Goal: Task Accomplishment & Management: Complete application form

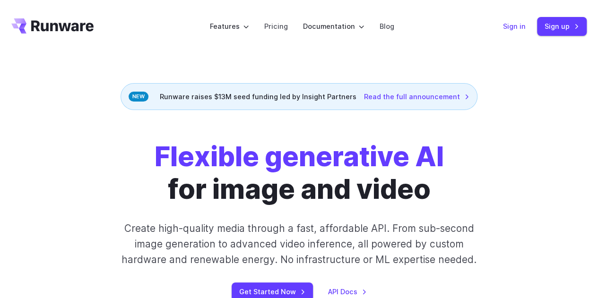
scroll to position [1107, 0]
click at [510, 25] on link "Sign in" at bounding box center [514, 26] width 23 height 11
click at [523, 26] on link "Sign in" at bounding box center [514, 26] width 23 height 11
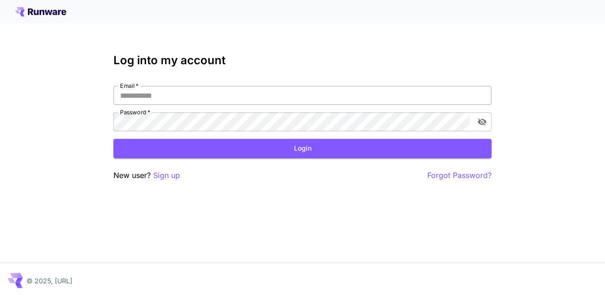
scroll to position [1107, 0]
click at [175, 177] on p "Sign up" at bounding box center [166, 176] width 27 height 12
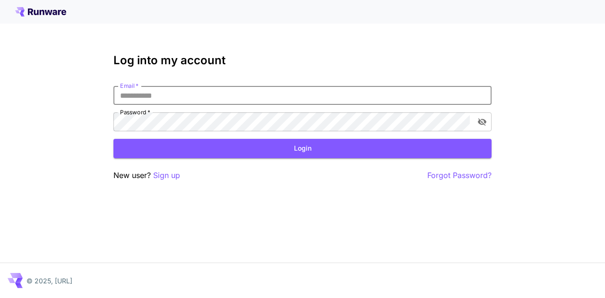
click at [222, 95] on input "Email   *" at bounding box center [303, 95] width 378 height 19
type input "**********"
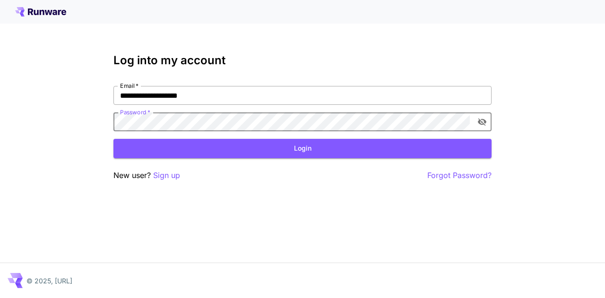
click button "Login" at bounding box center [303, 148] width 378 height 19
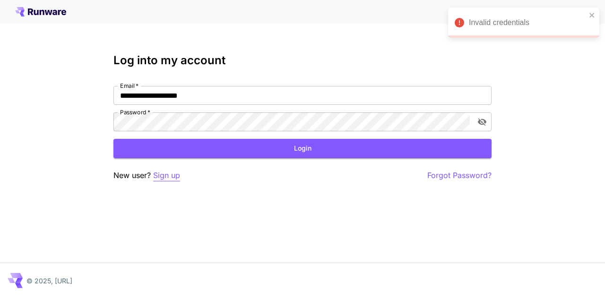
click at [162, 176] on p "Sign up" at bounding box center [166, 176] width 27 height 12
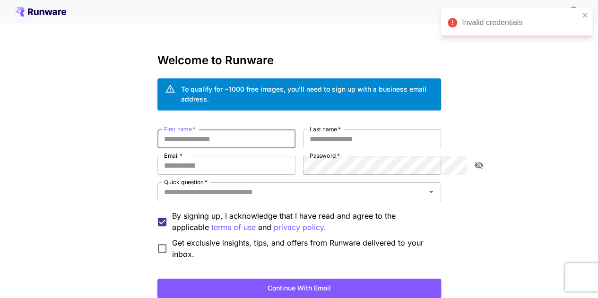
click at [249, 130] on input "First name   *" at bounding box center [227, 139] width 138 height 19
type input "*****"
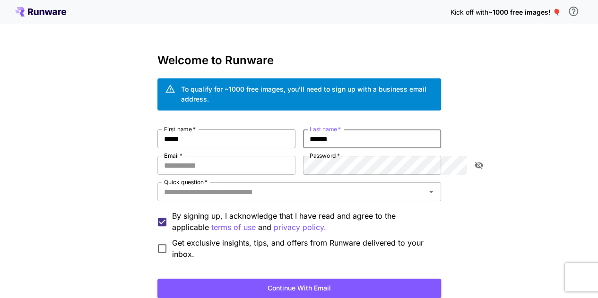
type input "******"
type input "**********"
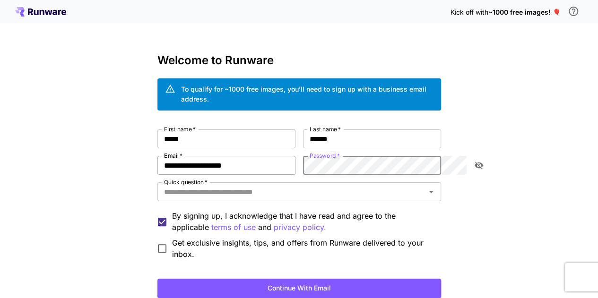
click at [291, 149] on div "**********" at bounding box center [300, 195] width 284 height 131
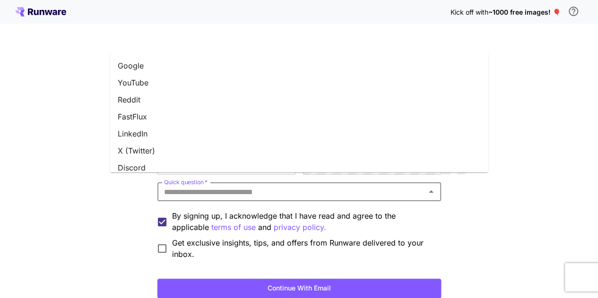
click at [210, 185] on input "Quick question   *" at bounding box center [291, 191] width 263 height 13
click at [161, 83] on li "YouTube" at bounding box center [299, 82] width 378 height 17
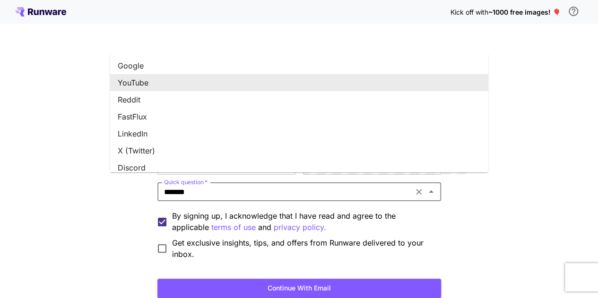
click at [287, 185] on input "*******" at bounding box center [285, 191] width 250 height 13
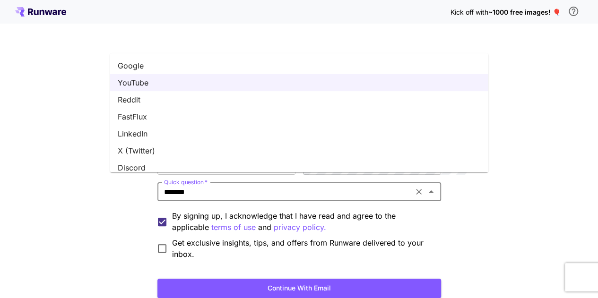
click at [38, 123] on div "**********" at bounding box center [299, 184] width 598 height 368
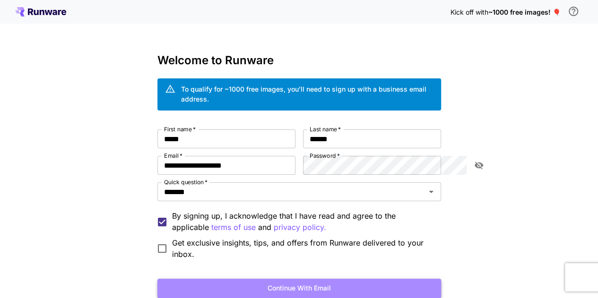
click at [315, 279] on button "Continue with email" at bounding box center [300, 288] width 284 height 19
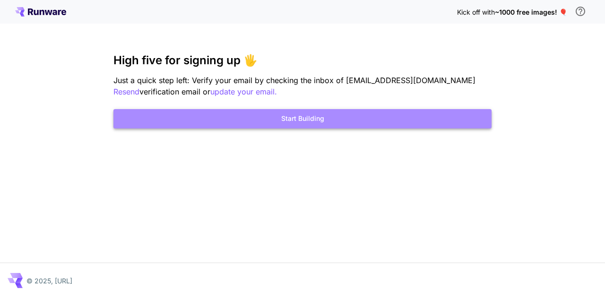
click at [337, 120] on button "Start Building" at bounding box center [303, 118] width 378 height 19
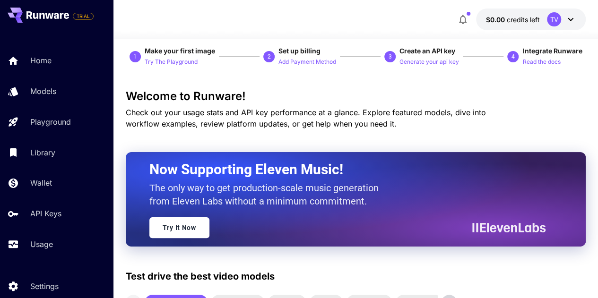
scroll to position [47, 0]
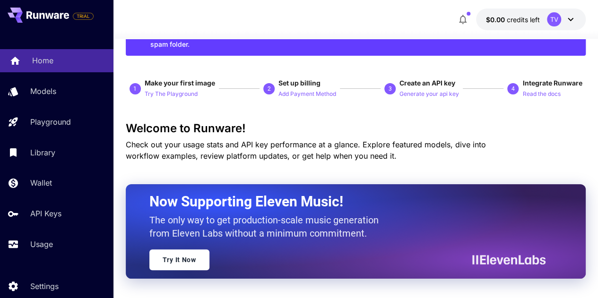
click at [44, 59] on p "Home" at bounding box center [42, 60] width 21 height 11
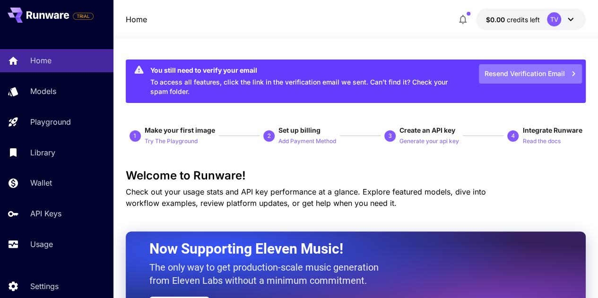
click at [542, 72] on button "Resend Verification Email" at bounding box center [530, 73] width 103 height 19
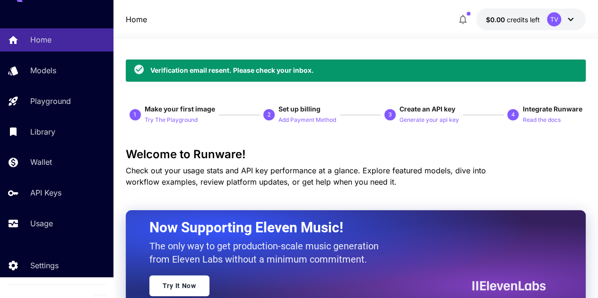
scroll to position [33, 0]
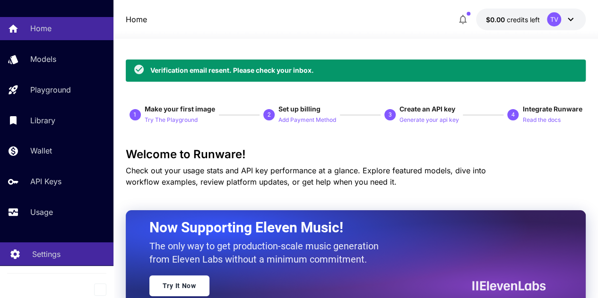
click at [50, 254] on p "Settings" at bounding box center [46, 254] width 28 height 11
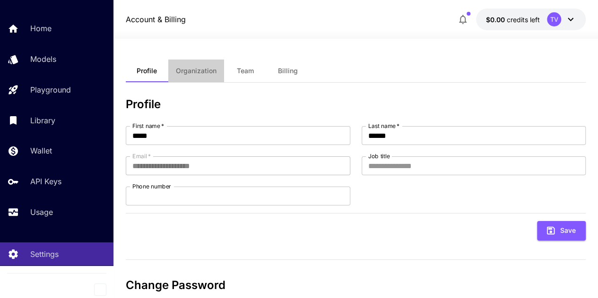
click at [202, 66] on button "Organization" at bounding box center [196, 71] width 56 height 23
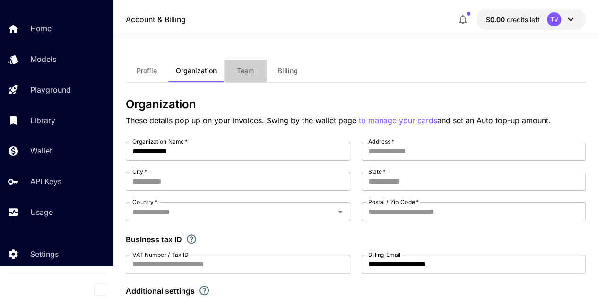
click at [246, 68] on span "Team" at bounding box center [245, 71] width 17 height 9
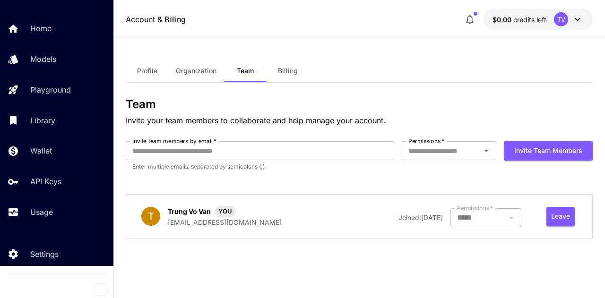
click at [291, 73] on span "Billing" at bounding box center [288, 71] width 20 height 9
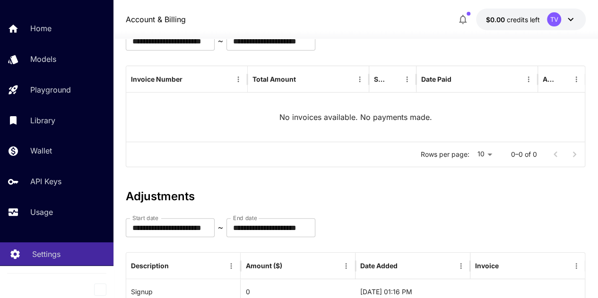
click at [48, 251] on p "Settings" at bounding box center [46, 254] width 28 height 11
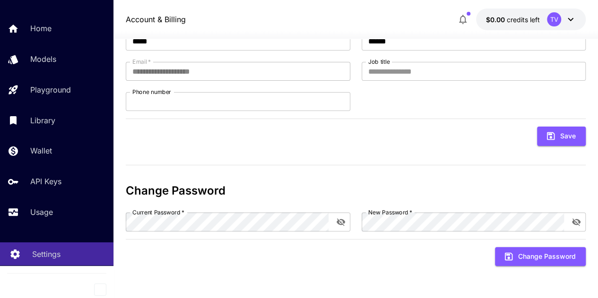
scroll to position [90, 0]
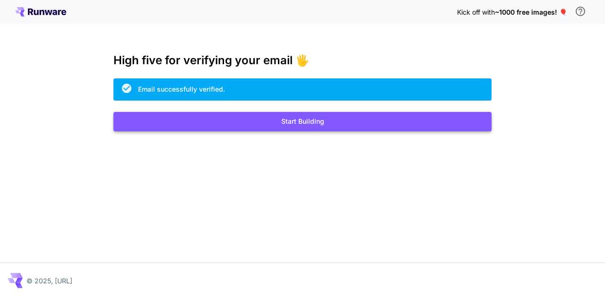
click at [333, 125] on button "Start Building" at bounding box center [303, 121] width 378 height 19
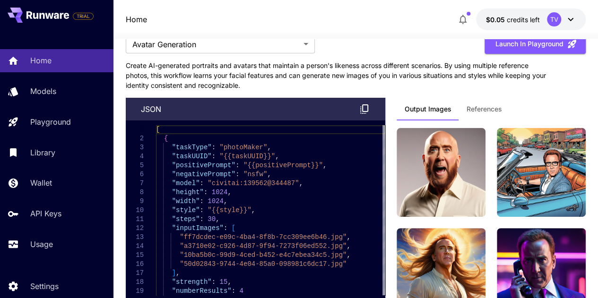
scroll to position [1107, 0]
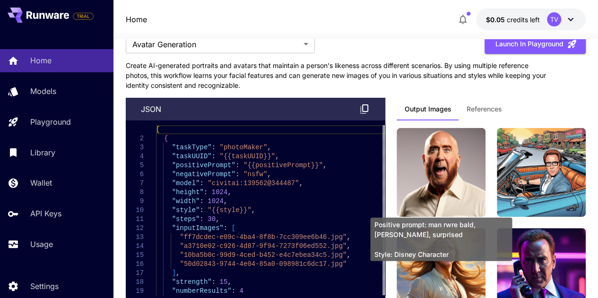
click at [425, 161] on img at bounding box center [441, 172] width 89 height 89
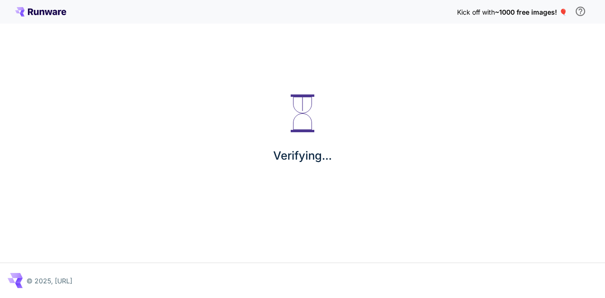
scroll to position [1107, 0]
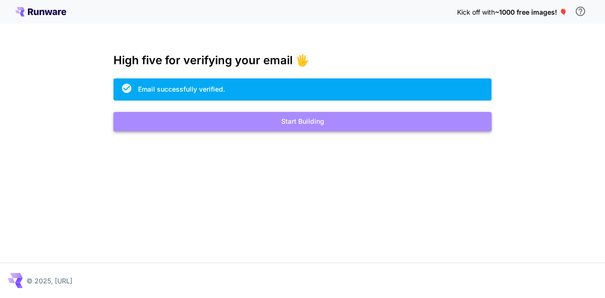
click at [305, 124] on button "Start Building" at bounding box center [303, 121] width 378 height 19
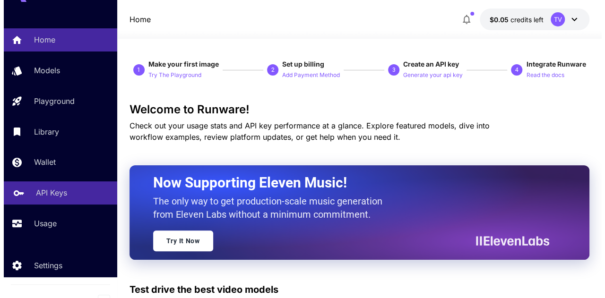
scroll to position [33, 0]
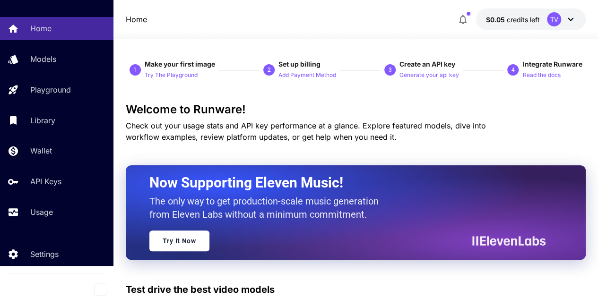
click at [569, 22] on icon at bounding box center [570, 19] width 11 height 11
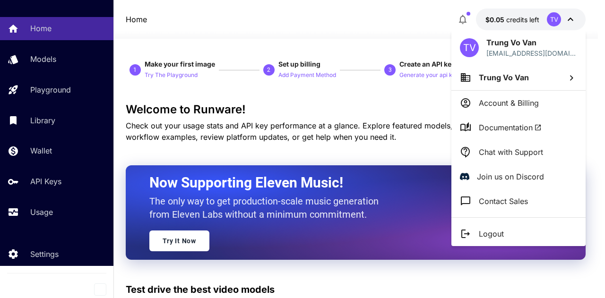
click at [33, 61] on div at bounding box center [302, 149] width 605 height 298
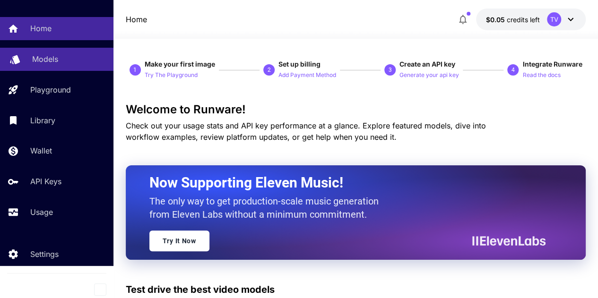
click at [35, 60] on p "Models" at bounding box center [45, 58] width 26 height 11
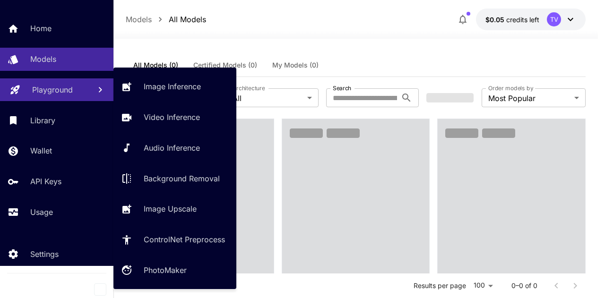
click at [33, 92] on p "Playground" at bounding box center [52, 89] width 41 height 11
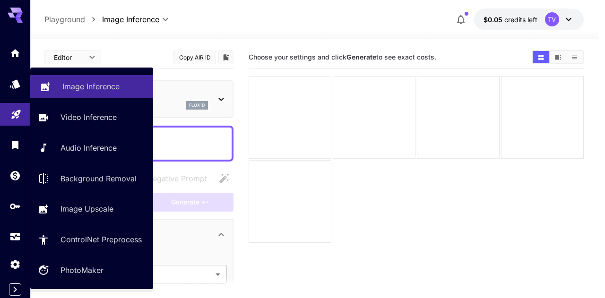
click at [93, 88] on p "Image Inference" at bounding box center [90, 86] width 57 height 11
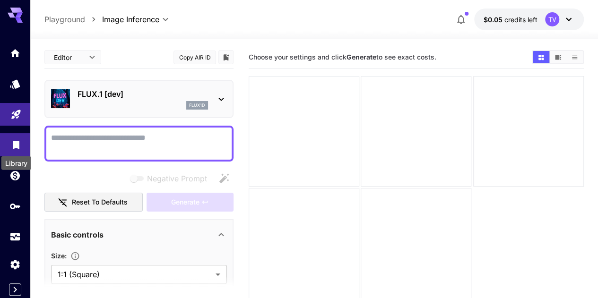
click at [15, 140] on icon "Library" at bounding box center [16, 142] width 7 height 9
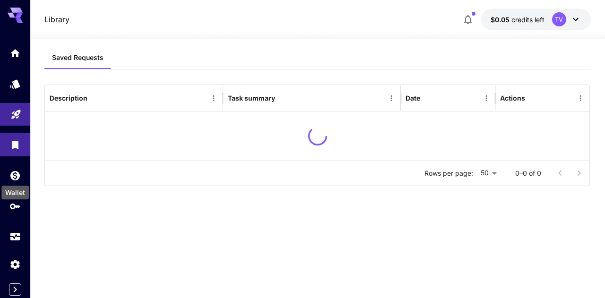
click at [18, 179] on div "Wallet" at bounding box center [14, 189] width 29 height 21
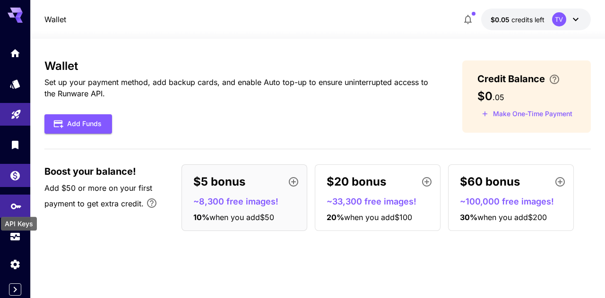
click at [18, 208] on icon "API Keys" at bounding box center [15, 203] width 11 height 11
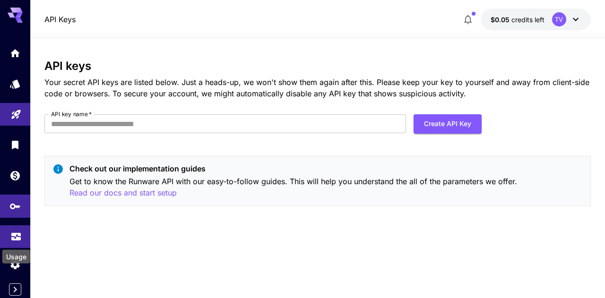
click at [13, 236] on icon "Usage" at bounding box center [15, 234] width 11 height 11
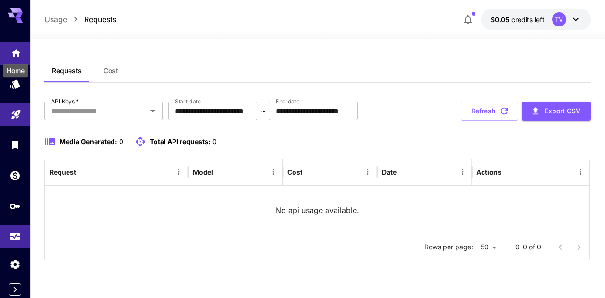
click at [11, 52] on icon "Home" at bounding box center [15, 51] width 11 height 11
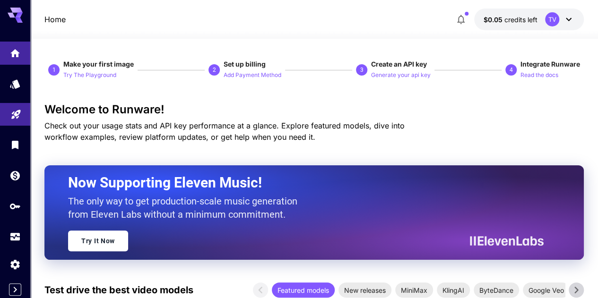
click at [16, 11] on icon at bounding box center [15, 13] width 15 height 10
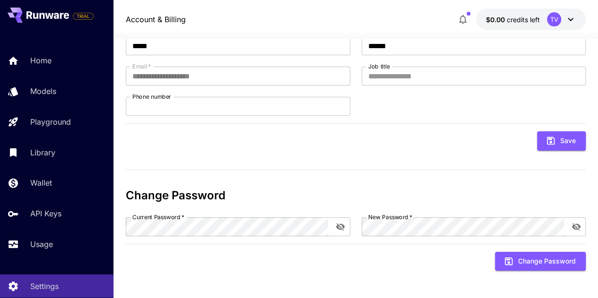
scroll to position [1107, 0]
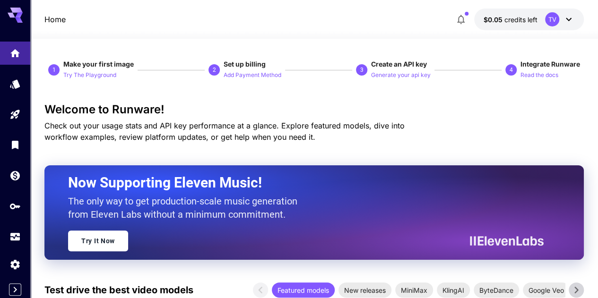
scroll to position [1107, 0]
